Goal: Complete application form

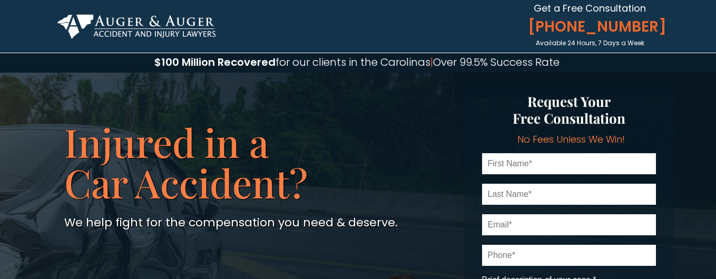
click at [526, 164] on input "text" at bounding box center [569, 163] width 174 height 21
click at [526, 165] on input "text" at bounding box center [569, 163] width 174 height 21
type input "sk load"
click at [516, 196] on input "text" at bounding box center [569, 194] width 174 height 21
type input "man"
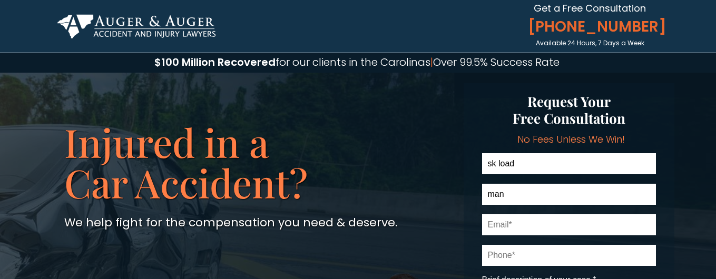
click at [509, 226] on input "email" at bounding box center [569, 224] width 174 height 21
type input "[EMAIL_ADDRESS][DOMAIN_NAME]"
click at [496, 259] on input "tel" at bounding box center [569, 255] width 174 height 21
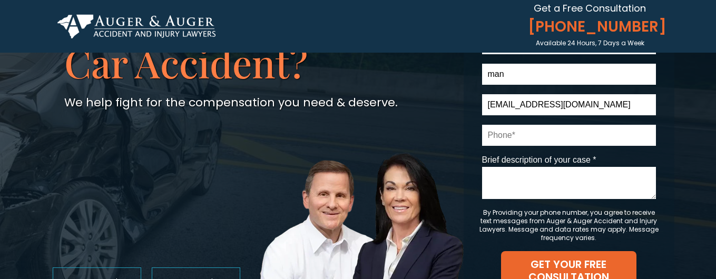
scroll to position [126, 0]
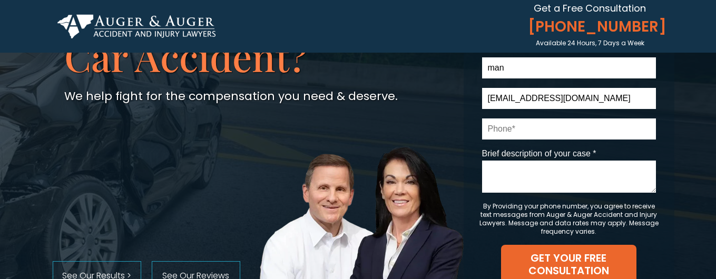
click at [504, 131] on input "tel" at bounding box center [569, 128] width 174 height 21
type input "8132681252"
click at [521, 170] on textarea "Brief description of your case *" at bounding box center [569, 177] width 174 height 32
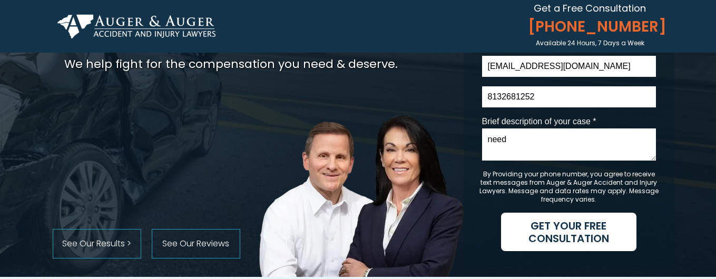
scroll to position [190, 0]
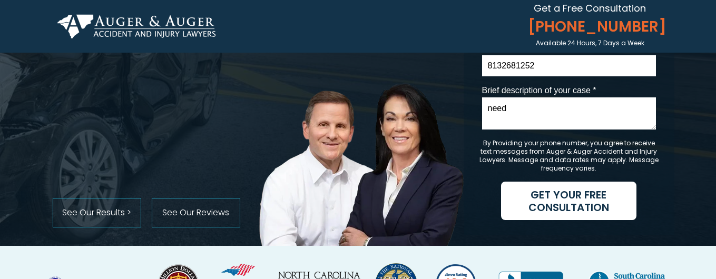
type textarea "need"
click at [578, 201] on span "GET YOUR FREE CONSULTATION" at bounding box center [568, 201] width 135 height 25
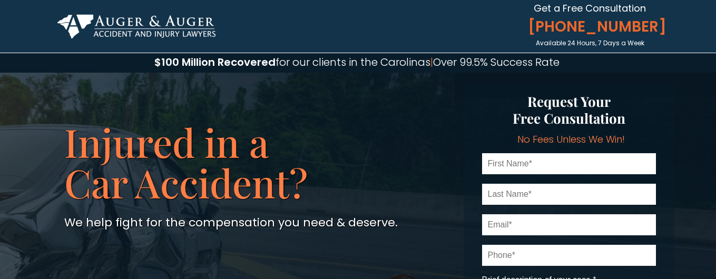
click at [535, 152] on div at bounding box center [568, 254] width 211 height 342
click at [519, 161] on input "text" at bounding box center [569, 163] width 174 height 21
type input "sk load"
click at [513, 200] on input "text" at bounding box center [569, 194] width 174 height 21
type input "man"
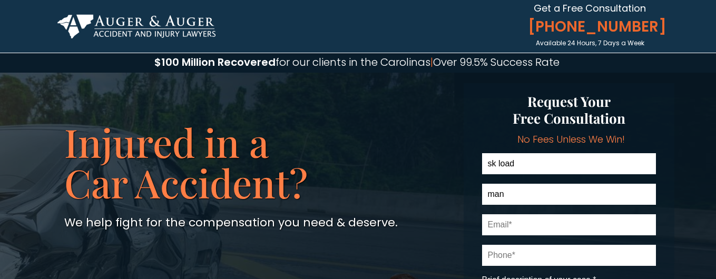
click at [510, 225] on input "email" at bounding box center [569, 224] width 174 height 21
type input "[EMAIL_ADDRESS][DOMAIN_NAME]"
click at [509, 256] on input "tel" at bounding box center [569, 255] width 174 height 21
type input "8132681252"
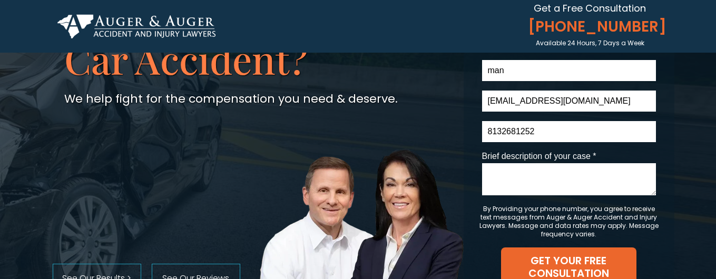
scroll to position [126, 0]
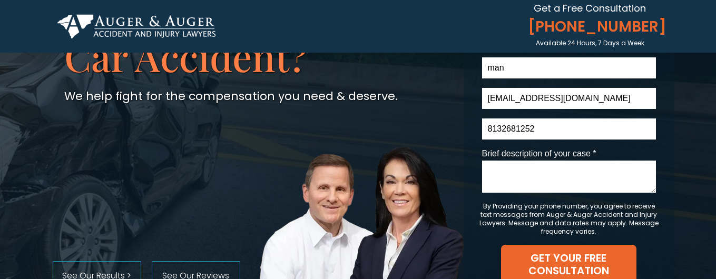
click at [526, 179] on textarea "Brief description of your case *" at bounding box center [569, 177] width 174 height 32
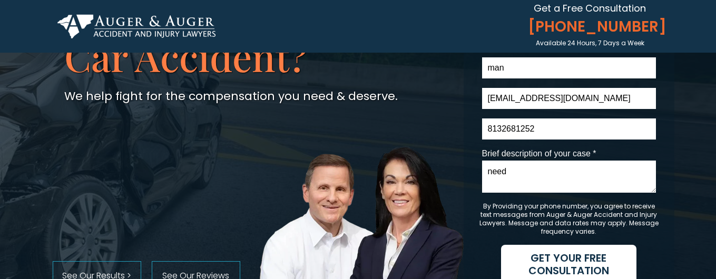
type textarea "need"
click at [577, 261] on span "GET YOUR FREE CONSULTATION" at bounding box center [568, 264] width 135 height 25
